Goal: Find specific page/section: Find specific page/section

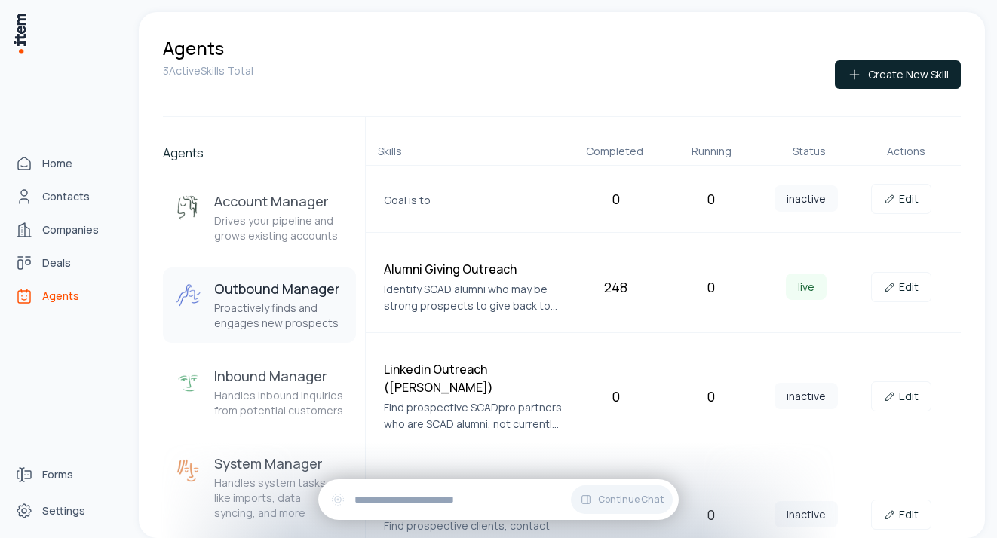
click at [56, 296] on span "Agents" at bounding box center [60, 296] width 37 height 15
click at [57, 194] on span "Contacts" at bounding box center [66, 196] width 48 height 15
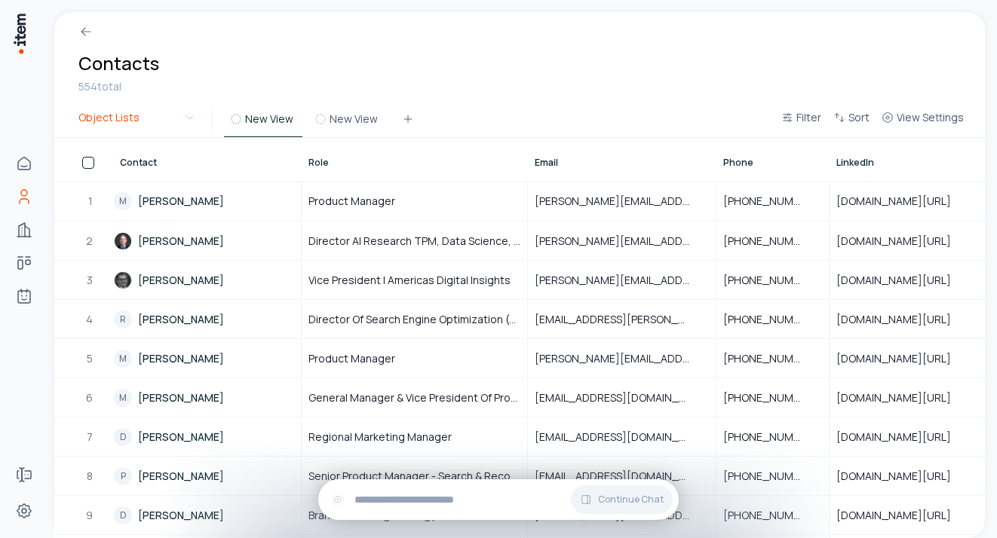
click at [187, 118] on html "Home Contacts Companies Deals Agents Forms Settings Contacts 554 total Object L…" at bounding box center [498, 269] width 997 height 538
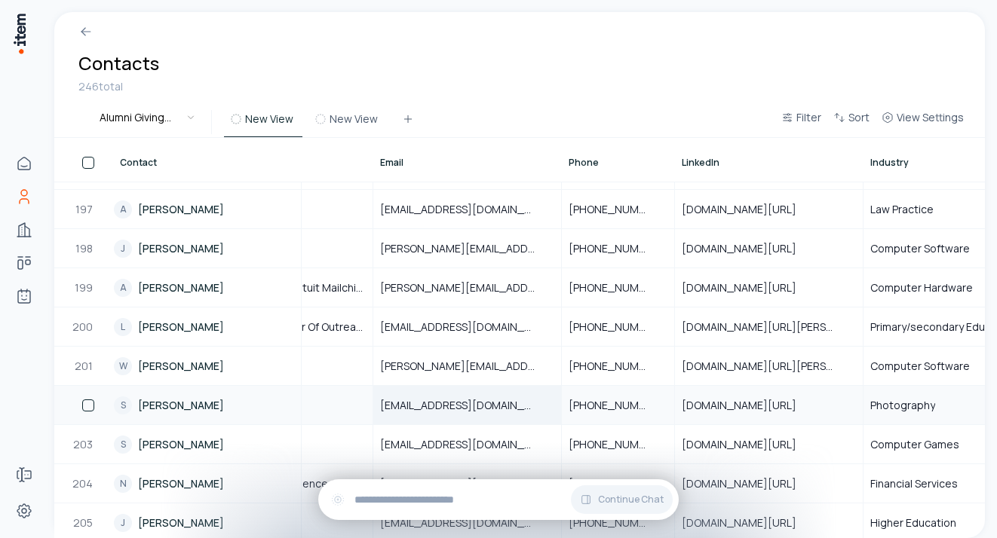
scroll to position [7677, 136]
